Goal: Find specific page/section: Find specific page/section

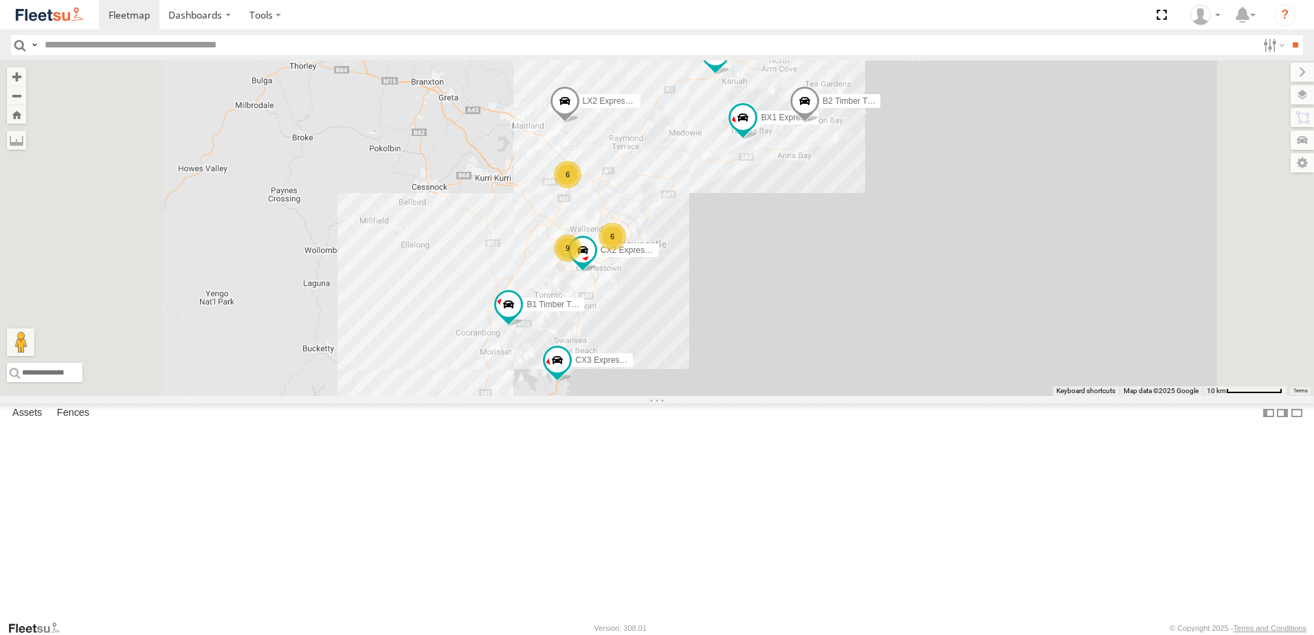
drag, startPoint x: 685, startPoint y: 334, endPoint x: 684, endPoint y: 285, distance: 49.5
click at [684, 285] on div "9 BX1 Express Ute LX2 Express Ute B2 Timber Truck CX3 Express Ute 6 B5 Timber T…" at bounding box center [657, 227] width 1314 height 335
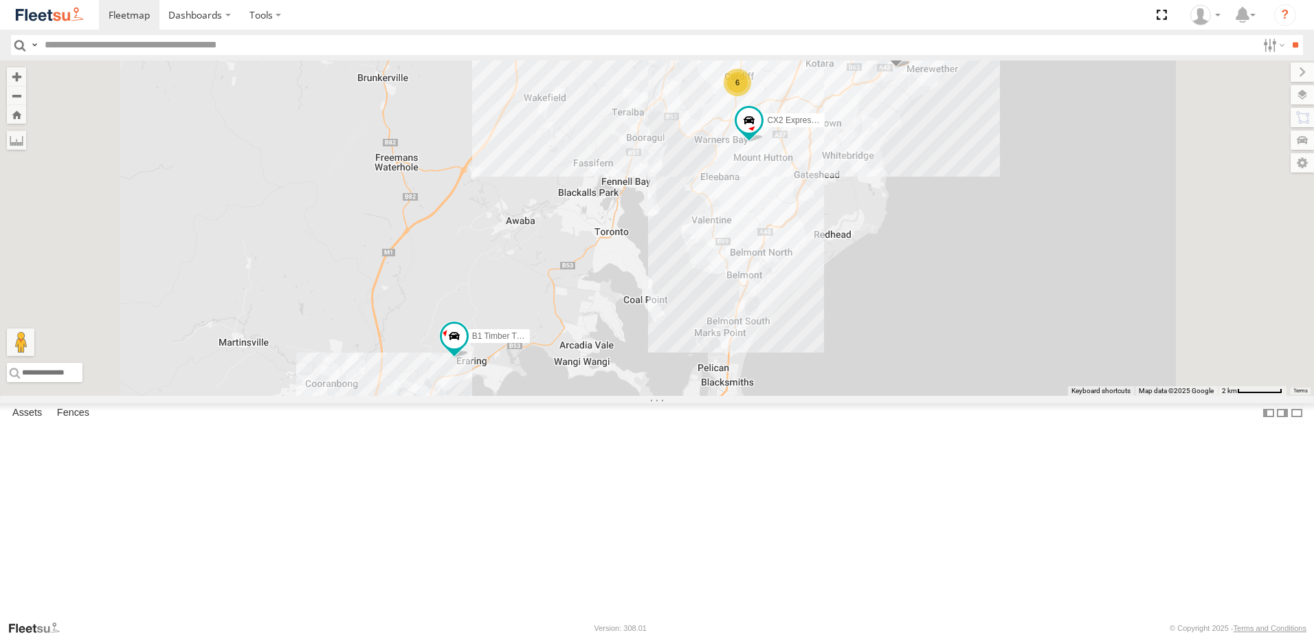
drag, startPoint x: 849, startPoint y: 287, endPoint x: 723, endPoint y: 338, distance: 135.9
click at [723, 338] on div "BX1 Express Ute LX2 Express Ute B2 Timber Truck CX3 Express Ute B5 Timber Truck…" at bounding box center [657, 227] width 1314 height 335
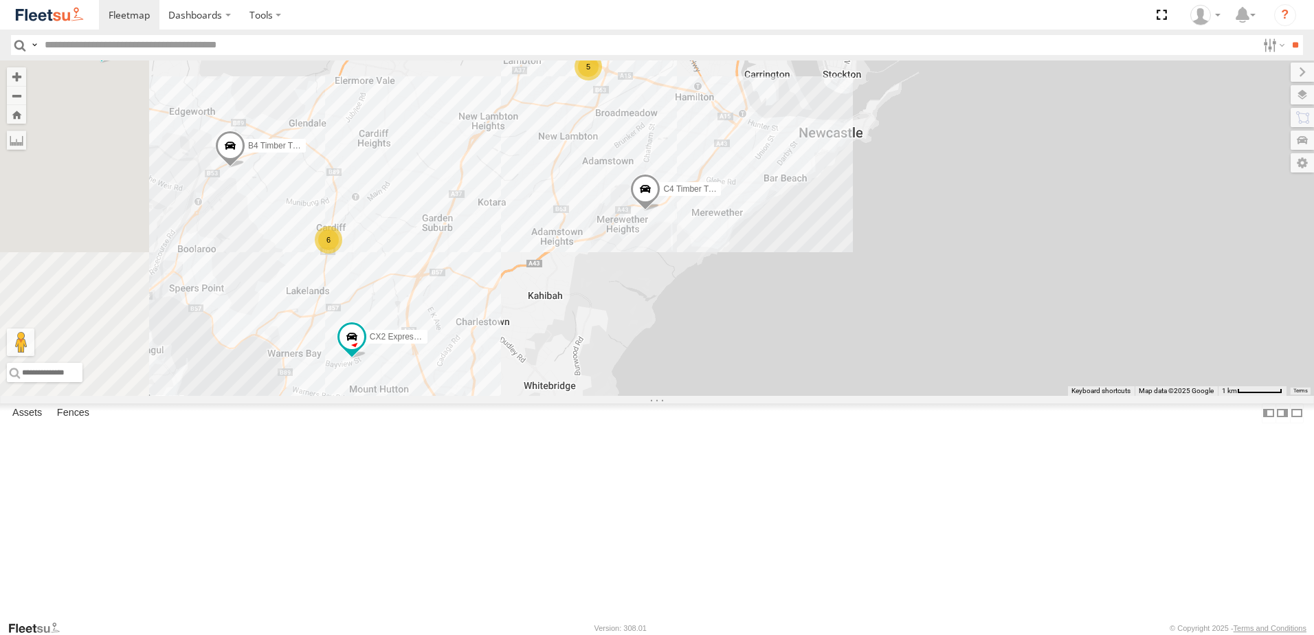
drag, startPoint x: 645, startPoint y: 382, endPoint x: 685, endPoint y: 386, distance: 39.3
click at [680, 386] on div "BX1 Express Ute LX2 Express Ute B2 Timber Truck CX3 Express Ute B5 Timber Truck…" at bounding box center [657, 227] width 1314 height 335
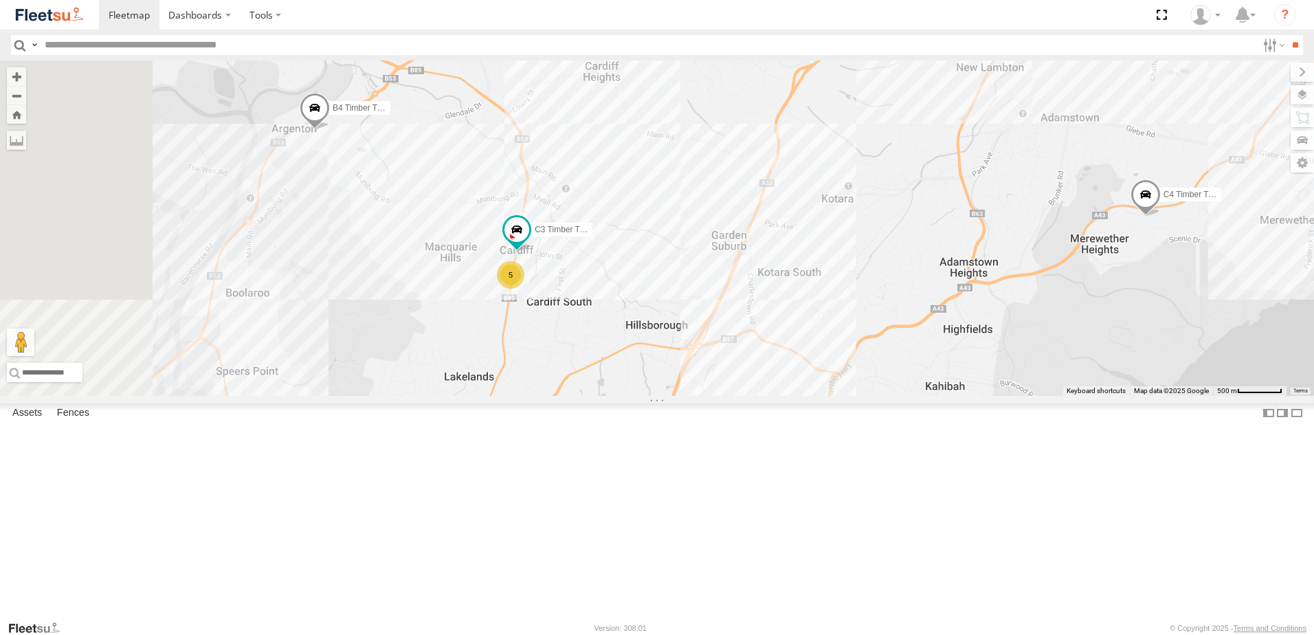
drag, startPoint x: 640, startPoint y: 445, endPoint x: 732, endPoint y: 483, distance: 99.3
click at [734, 396] on div "BX1 Express Ute LX2 Express Ute B2 Timber Truck CX3 Express Ute B5 Timber Truck…" at bounding box center [657, 227] width 1314 height 335
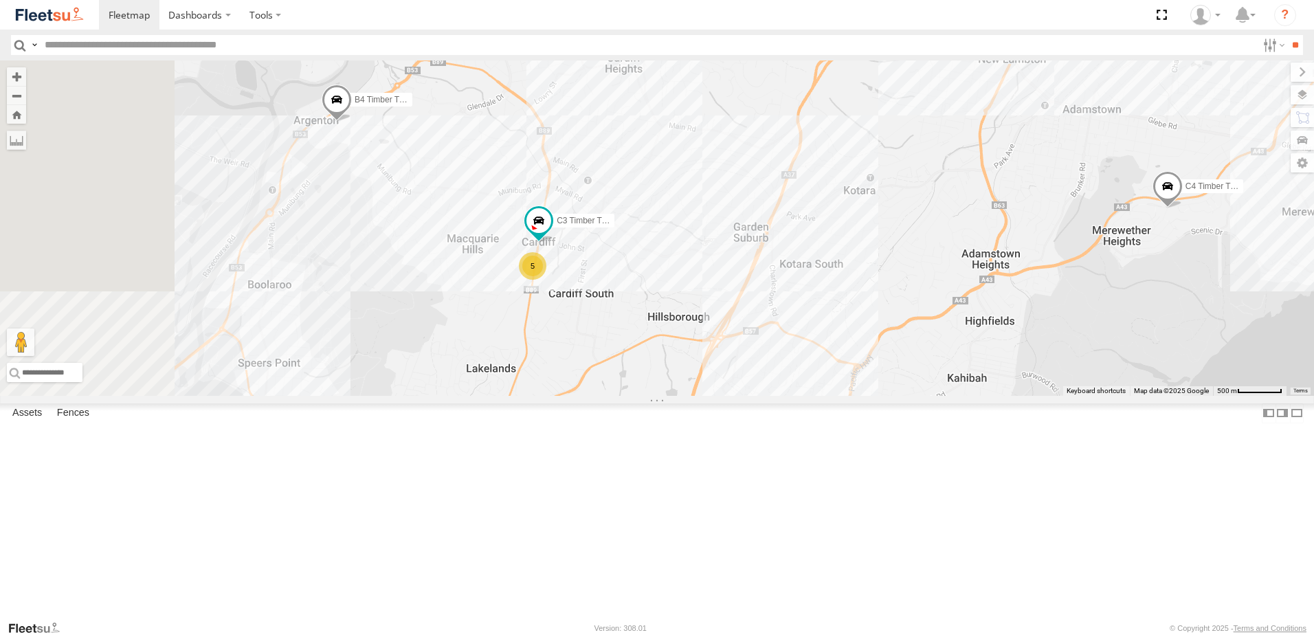
drag, startPoint x: 612, startPoint y: 450, endPoint x: 842, endPoint y: 337, distance: 256.4
click at [842, 337] on div "BX1 Express Ute LX2 Express Ute B2 Timber Truck CX3 Express Ute B5 Timber Truck…" at bounding box center [657, 227] width 1314 height 335
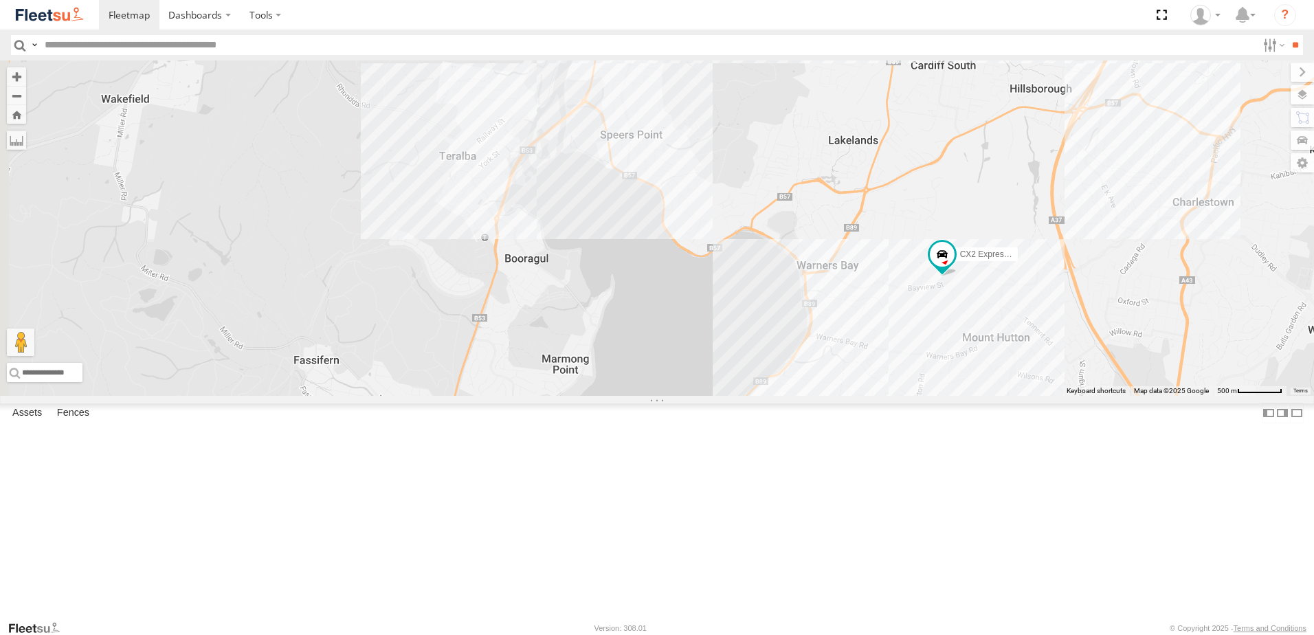
drag, startPoint x: 766, startPoint y: 414, endPoint x: 786, endPoint y: 238, distance: 177.0
click at [785, 239] on div "BX1 Express Ute LX2 Express Ute B2 Timber Truck CX3 Express Ute B5 Timber Truck…" at bounding box center [657, 227] width 1314 height 335
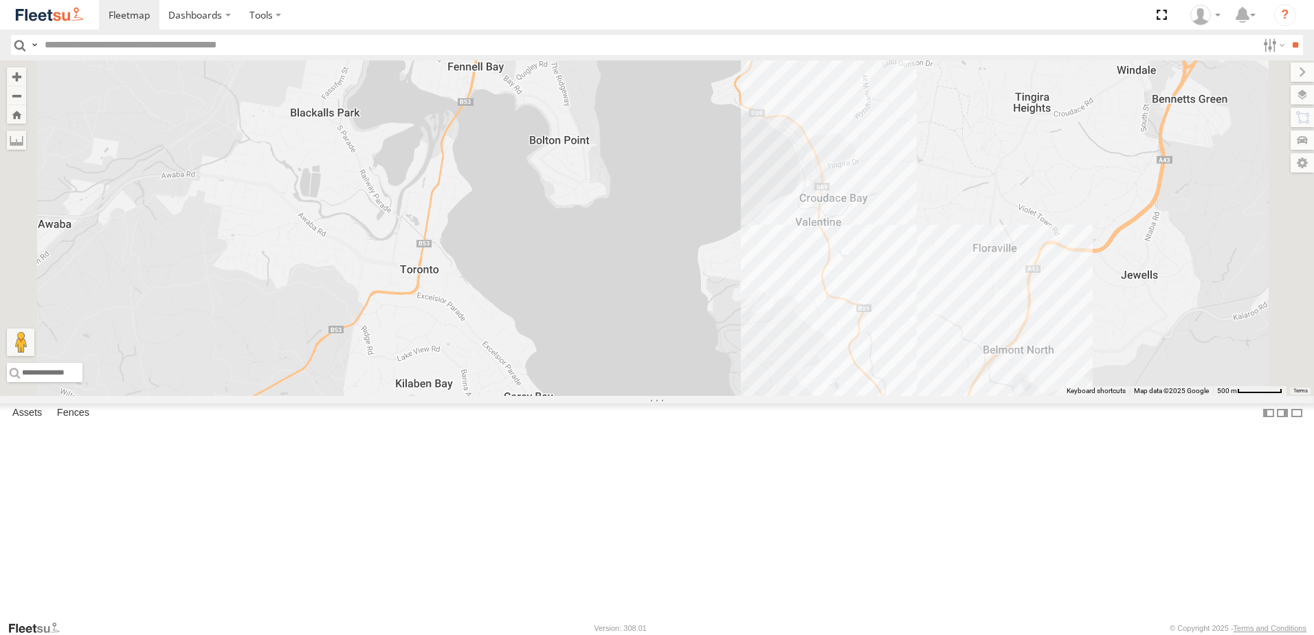
drag, startPoint x: 786, startPoint y: 239, endPoint x: 710, endPoint y: 537, distance: 307.7
click at [711, 396] on div "BX1 Express Ute LX2 Express Ute B2 Timber Truck CX3 Express Ute B5 Timber Truck…" at bounding box center [657, 227] width 1314 height 335
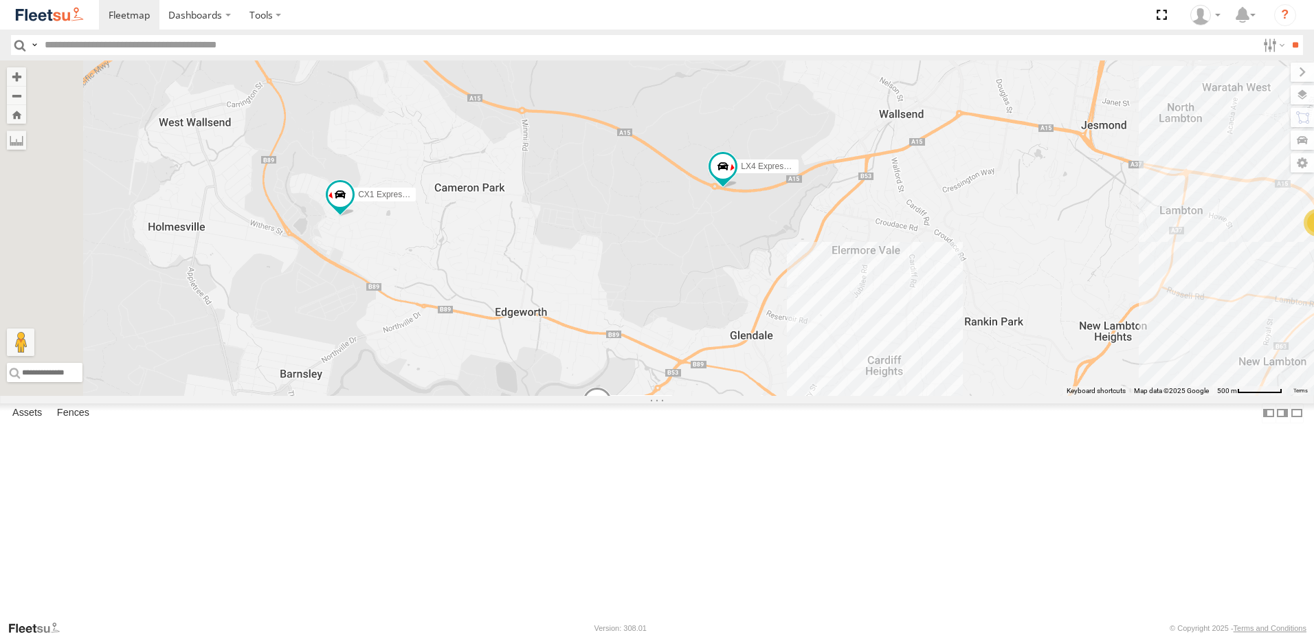
drag, startPoint x: 622, startPoint y: 373, endPoint x: 694, endPoint y: 392, distance: 74.7
click at [694, 392] on div "BX1 Express Ute LX2 Express Ute B2 Timber Truck CX3 Express Ute B5 Timber Truck…" at bounding box center [657, 227] width 1314 height 335
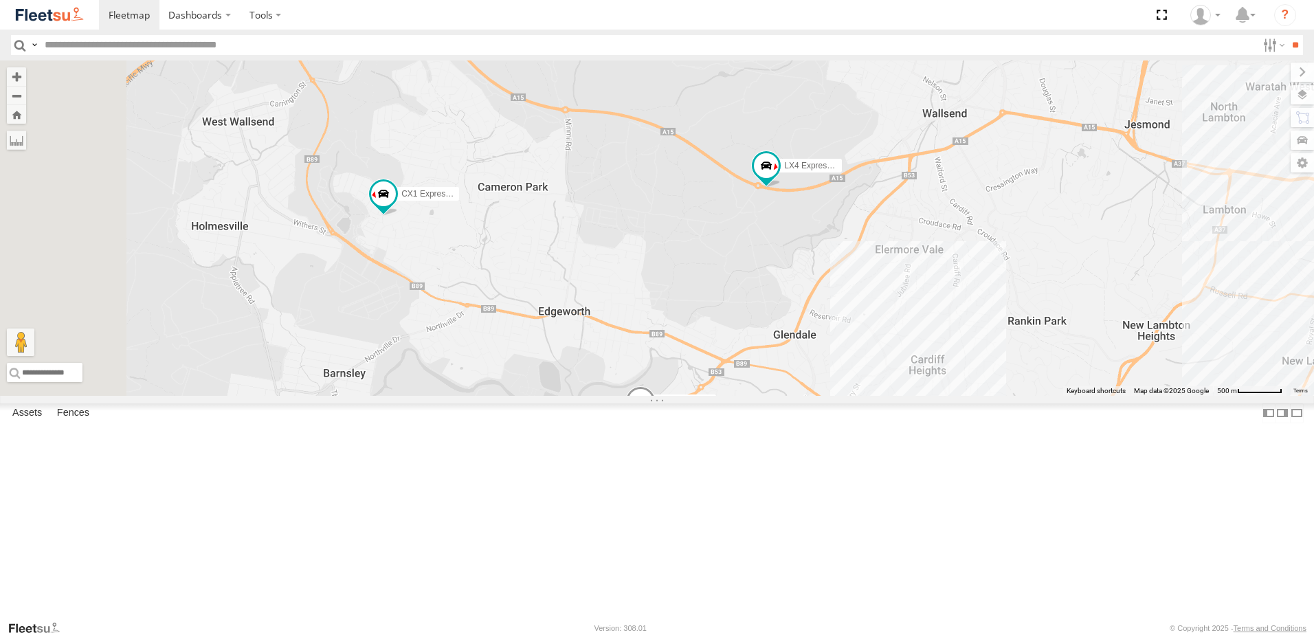
drag, startPoint x: 700, startPoint y: 405, endPoint x: 543, endPoint y: 200, distance: 258.3
click at [543, 200] on div "BX1 Express Ute LX2 Express Ute B2 Timber Truck CX3 Express Ute B5 Timber Truck…" at bounding box center [657, 227] width 1314 height 335
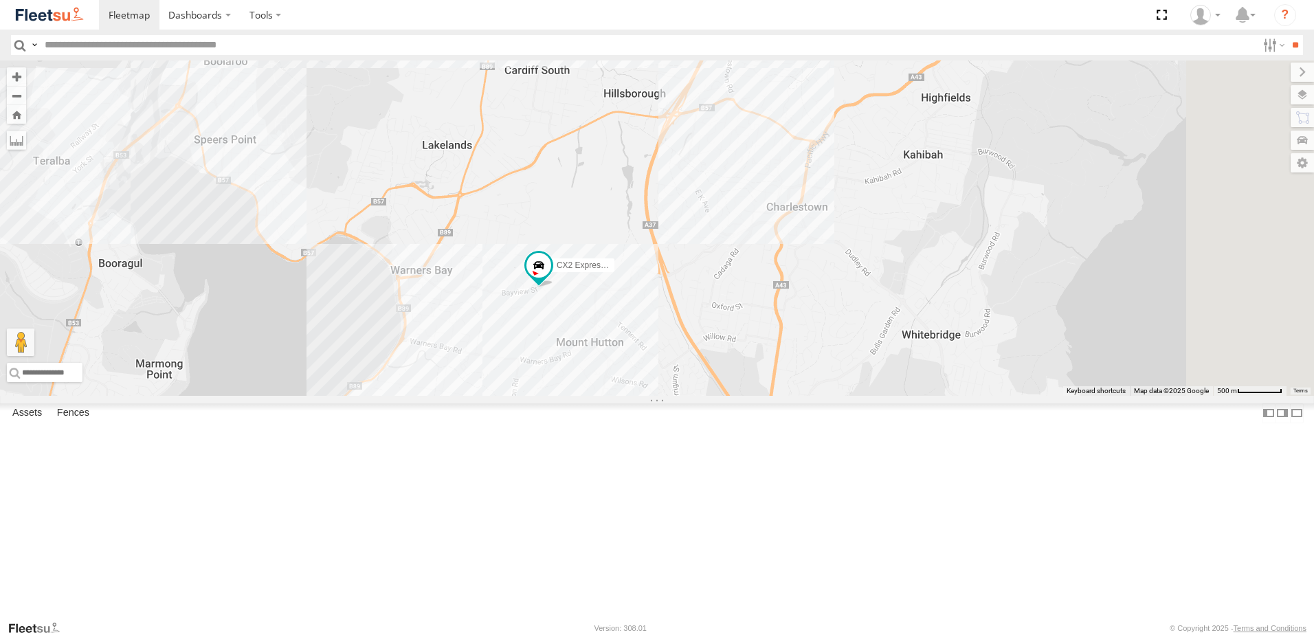
drag, startPoint x: 676, startPoint y: 344, endPoint x: 589, endPoint y: 238, distance: 137.7
click at [590, 239] on div "BX1 Express Ute LX2 Express Ute B2 Timber Truck CX3 Express Ute B5 Timber Truck…" at bounding box center [657, 227] width 1314 height 335
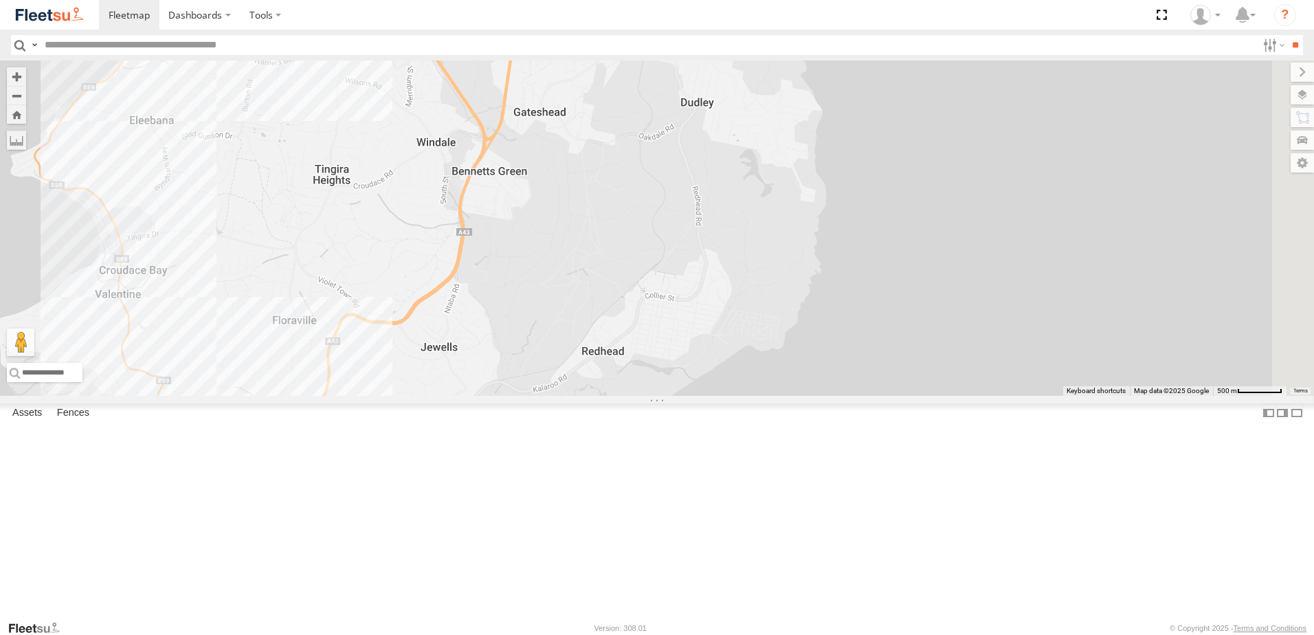
drag, startPoint x: 770, startPoint y: 245, endPoint x: 628, endPoint y: 207, distance: 146.6
click at [607, 73] on div "BX1 Express Ute LX2 Express Ute B2 Timber Truck CX3 Express Ute B5 Timber Truck…" at bounding box center [657, 227] width 1314 height 335
drag, startPoint x: 560, startPoint y: 371, endPoint x: 630, endPoint y: 144, distance: 237.9
click at [624, 153] on div "BX1 Express Ute LX2 Express Ute B2 Timber Truck CX3 Express Ute B5 Timber Truck…" at bounding box center [657, 227] width 1314 height 335
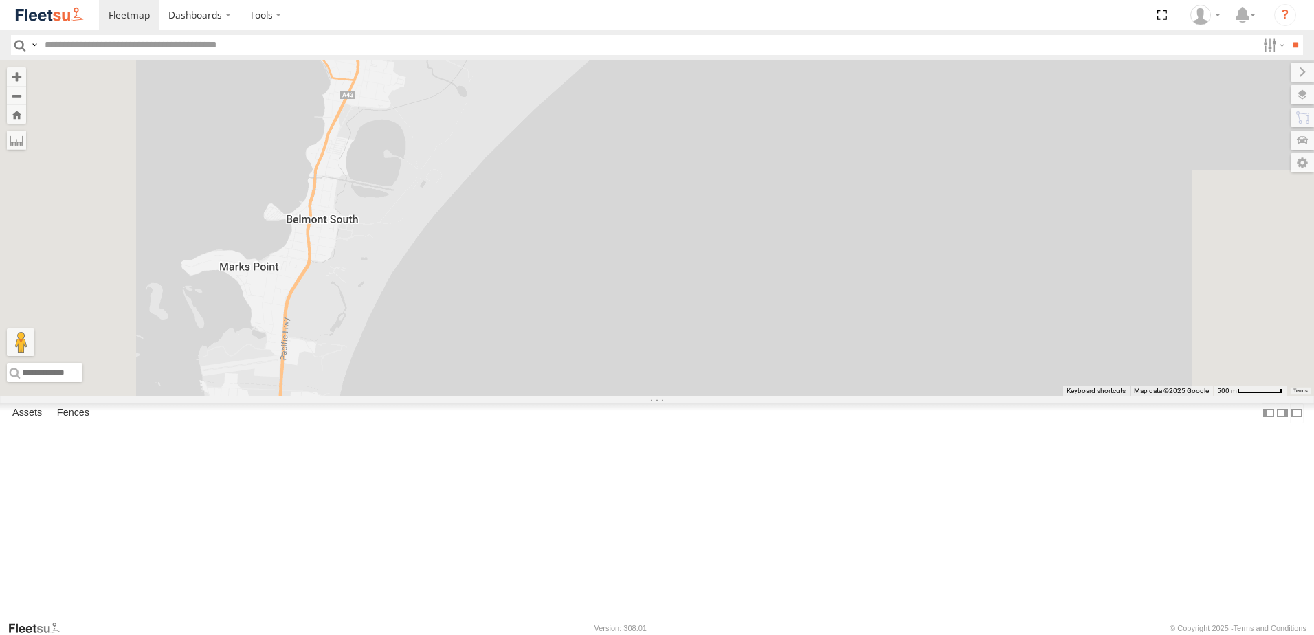
drag, startPoint x: 542, startPoint y: 307, endPoint x: 700, endPoint y: 206, distance: 187.0
click at [691, 217] on div "BX1 Express Ute LX2 Express Ute B2 Timber Truck CX3 Express Ute B5 Timber Truck…" at bounding box center [657, 227] width 1314 height 335
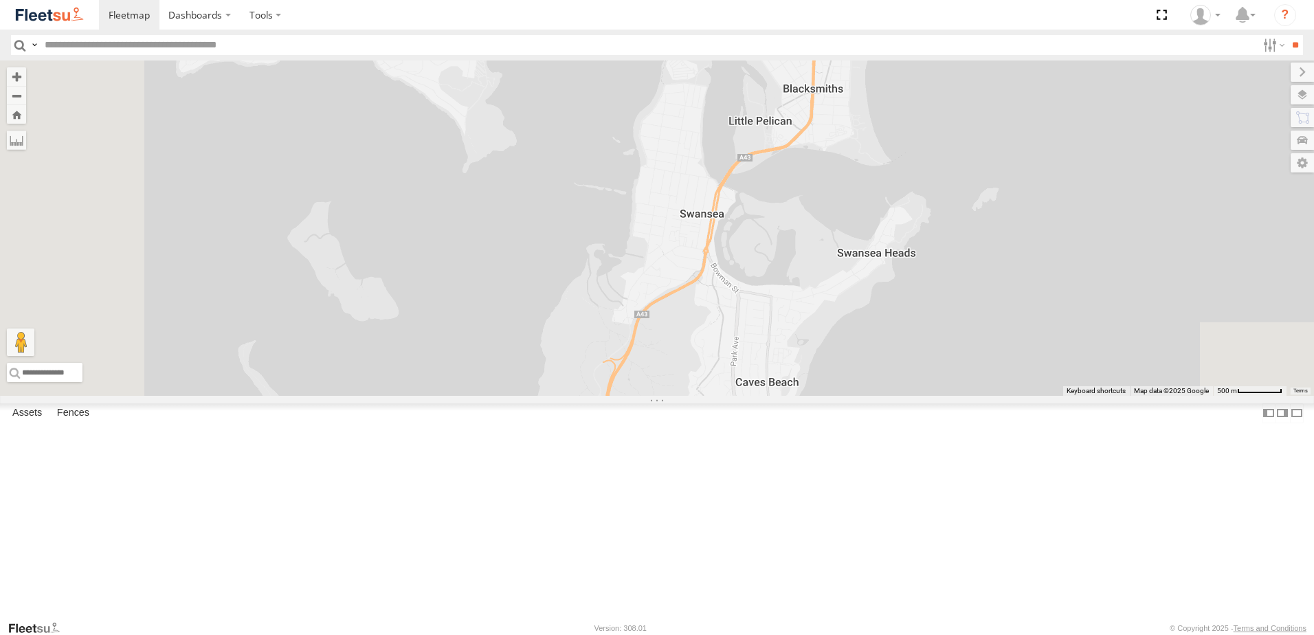
drag, startPoint x: 813, startPoint y: 392, endPoint x: 781, endPoint y: 237, distance: 158.7
click at [779, 237] on div "BX1 Express Ute LX2 Express Ute B2 Timber Truck CX3 Express Ute B5 Timber Truck…" at bounding box center [657, 227] width 1314 height 335
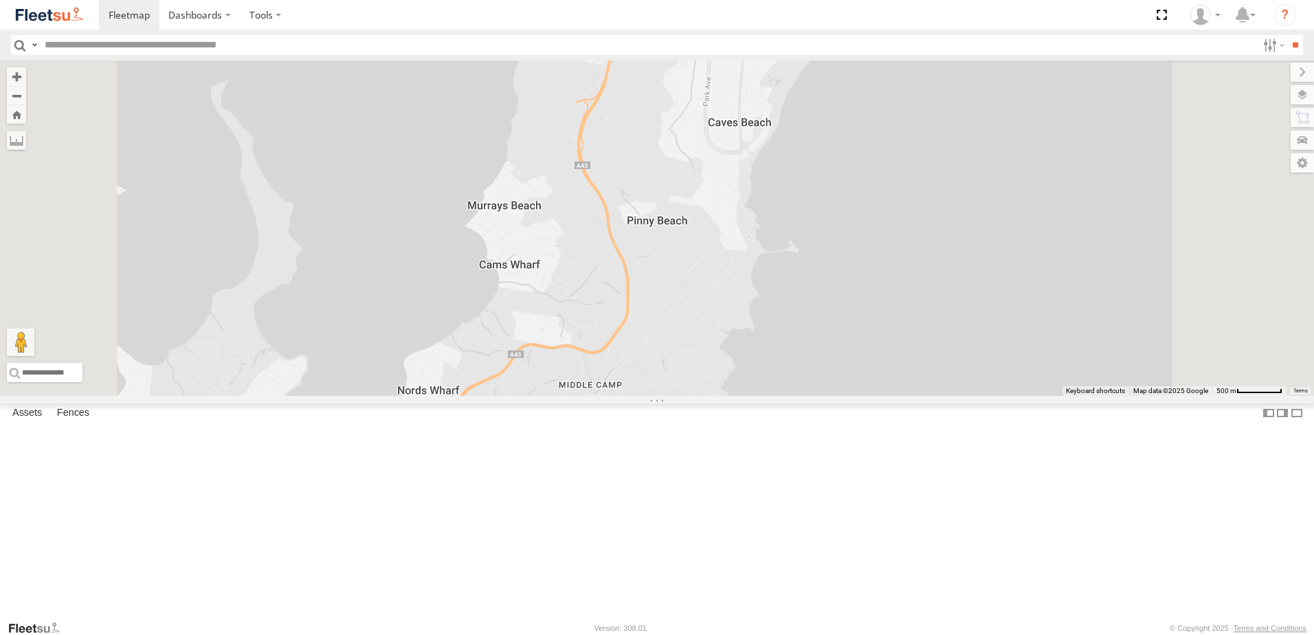
drag, startPoint x: 634, startPoint y: 411, endPoint x: 711, endPoint y: 304, distance: 131.8
click at [707, 320] on div "BX1 Express Ute LX2 Express Ute B2 Timber Truck CX3 Express Ute B5 Timber Truck…" at bounding box center [657, 227] width 1314 height 335
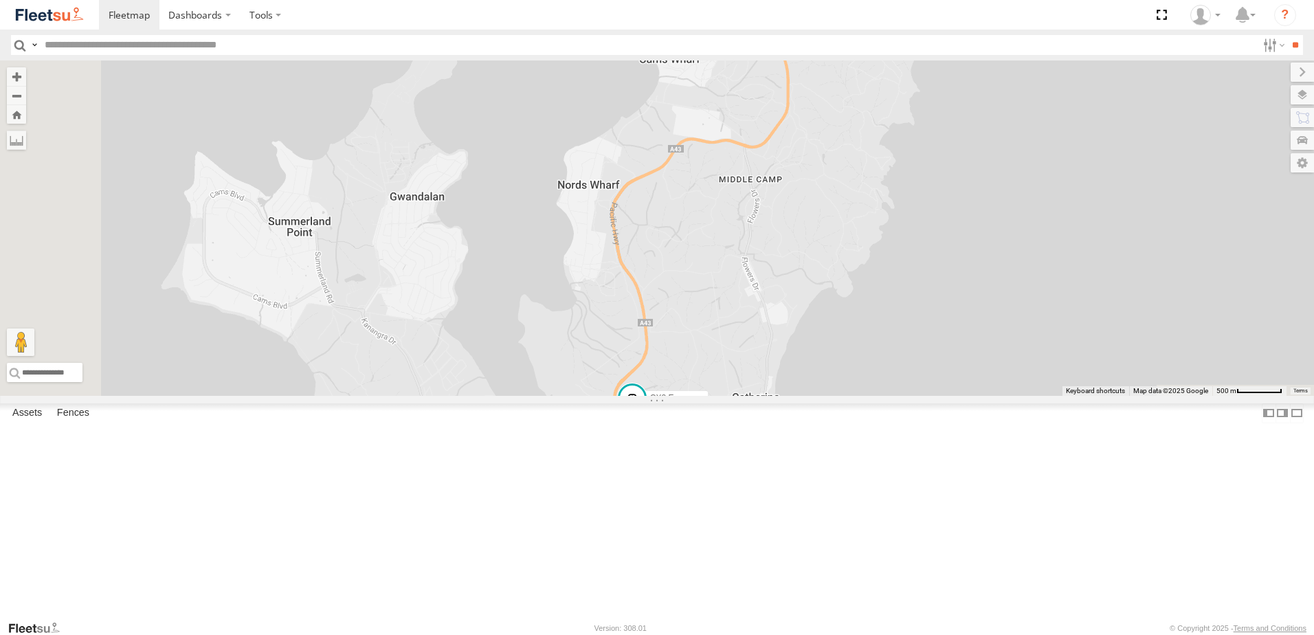
drag, startPoint x: 700, startPoint y: 377, endPoint x: 707, endPoint y: 261, distance: 116.3
click at [707, 262] on div "BX1 Express Ute LX2 Express Ute B2 Timber Truck CX3 Express Ute B5 Timber Truck…" at bounding box center [657, 227] width 1314 height 335
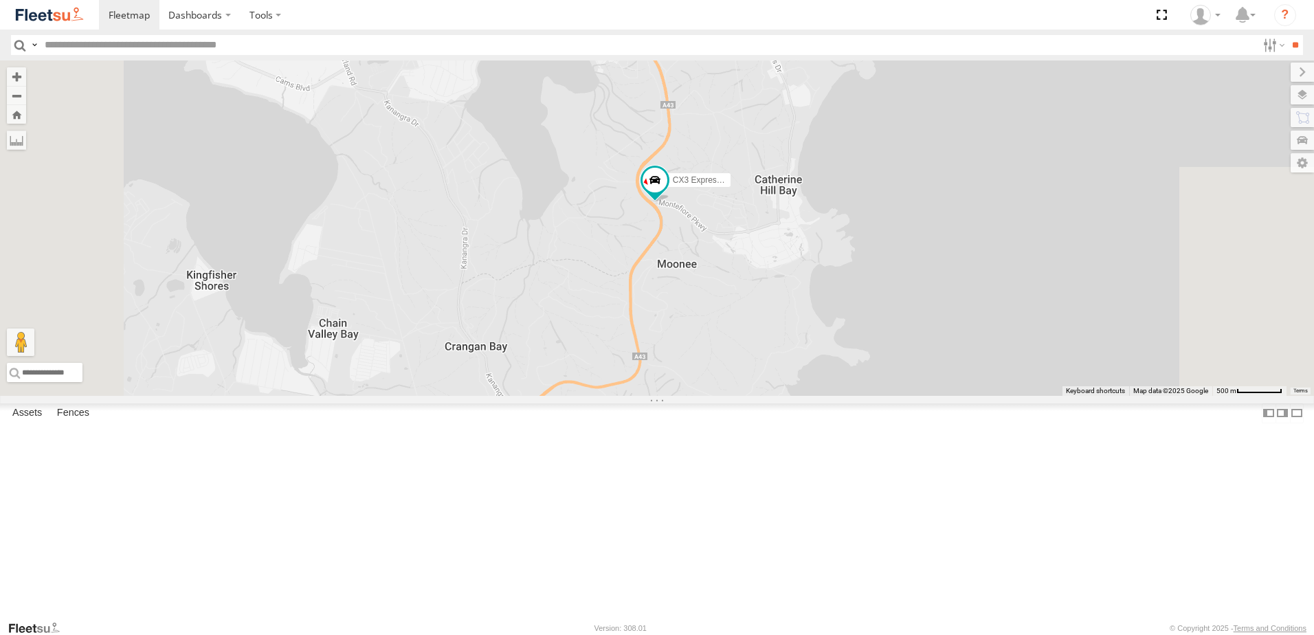
drag, startPoint x: 810, startPoint y: 329, endPoint x: 823, endPoint y: 417, distance: 88.9
click at [823, 396] on div "BX1 Express Ute LX2 Express Ute B2 Timber Truck CX3 Express Ute B5 Timber Truck…" at bounding box center [657, 227] width 1314 height 335
